Goal: Task Accomplishment & Management: Use online tool/utility

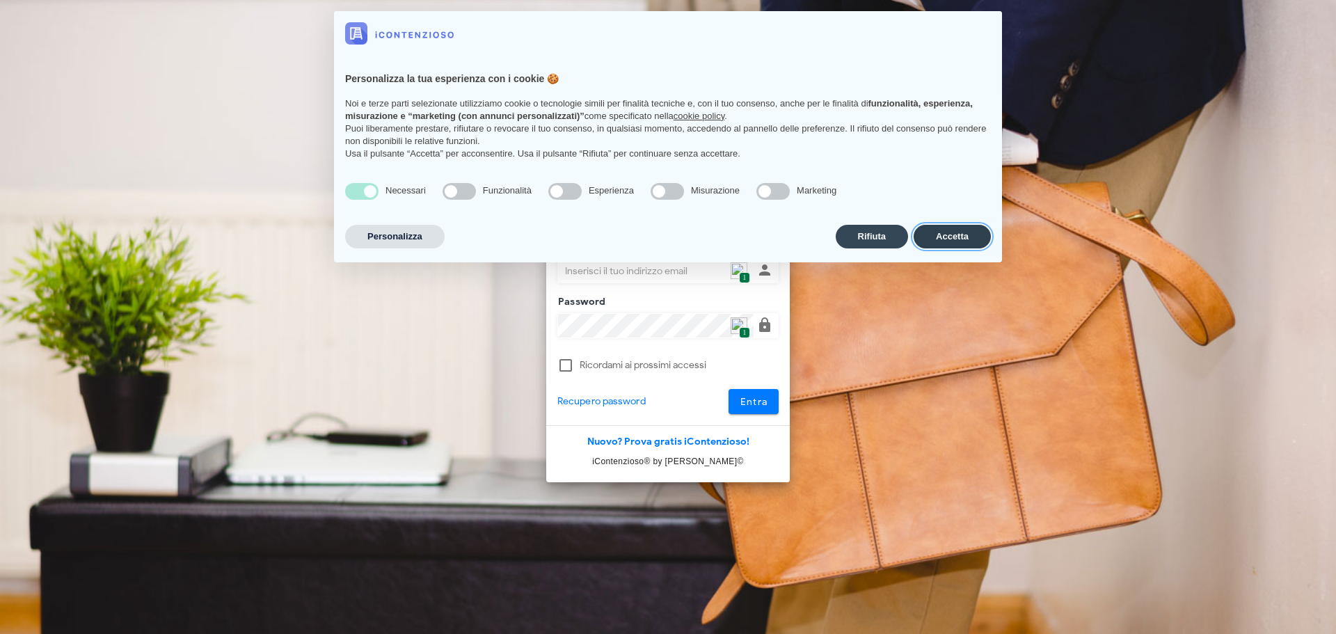
click at [942, 239] on button "Accetta" at bounding box center [951, 237] width 77 height 24
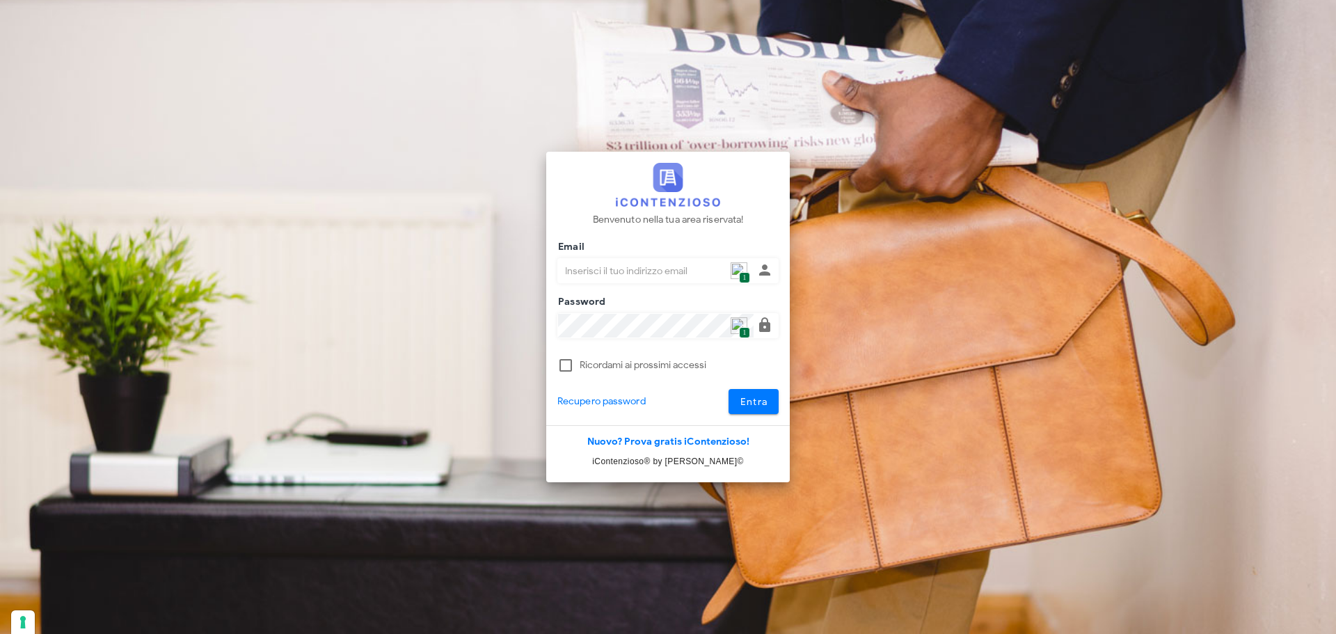
click at [741, 263] on img at bounding box center [738, 270] width 17 height 17
type input "p.rizza@studioassociatoadrev.it"
click at [761, 408] on button "Entra" at bounding box center [753, 401] width 51 height 25
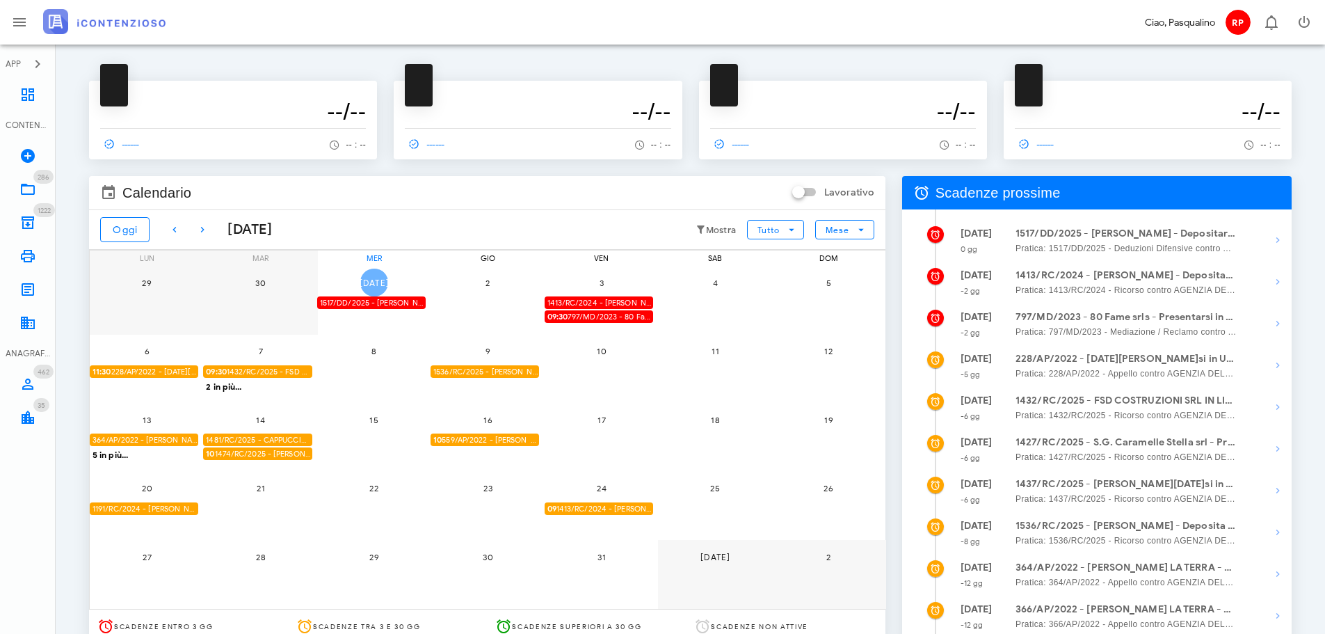
click at [385, 283] on span "[DATE]" at bounding box center [374, 283] width 31 height 10
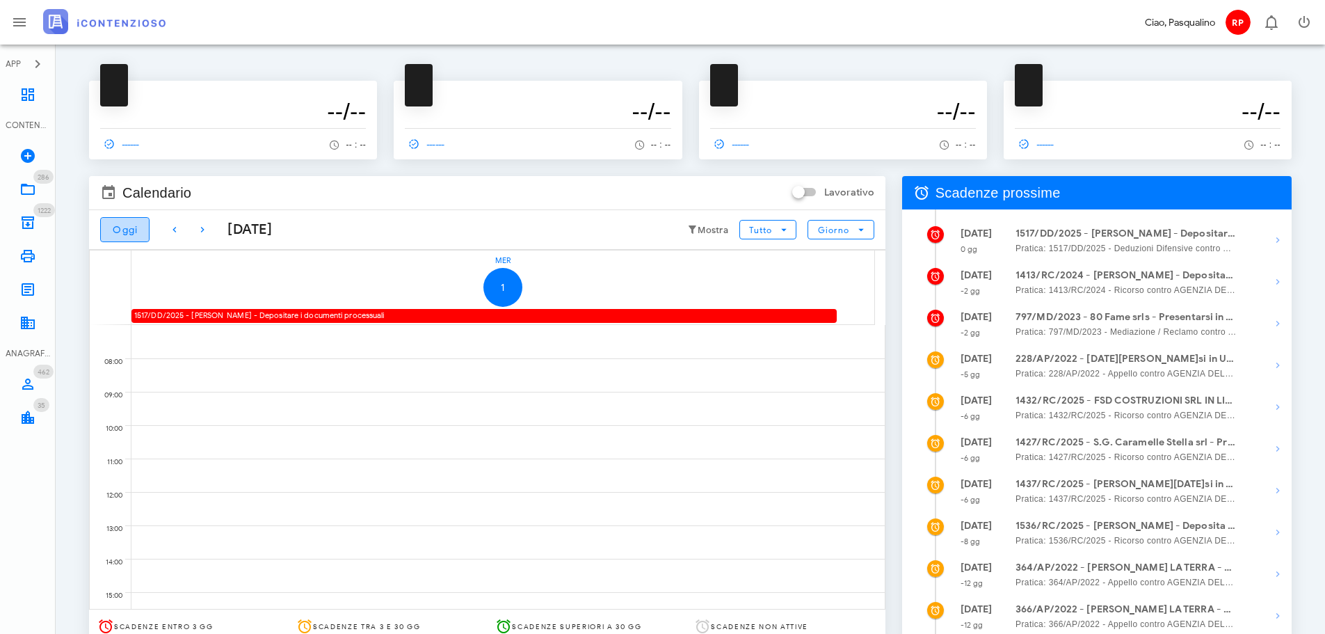
click at [111, 230] on button "Oggi" at bounding box center [124, 229] width 49 height 25
